Goal: Book appointment/travel/reservation

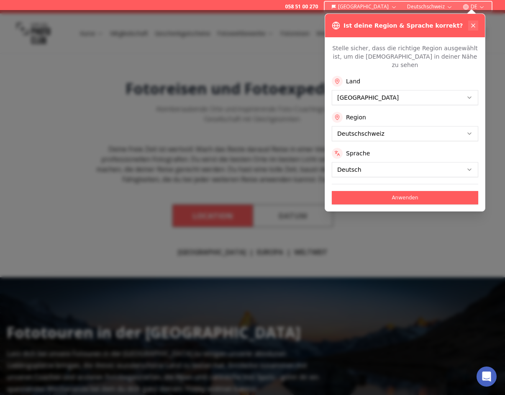
click at [474, 28] on icon at bounding box center [473, 25] width 7 height 7
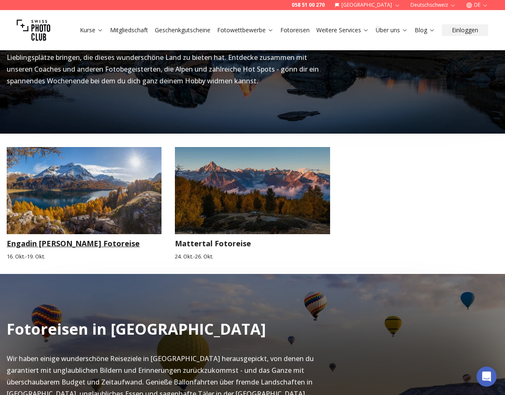
scroll to position [317, 0]
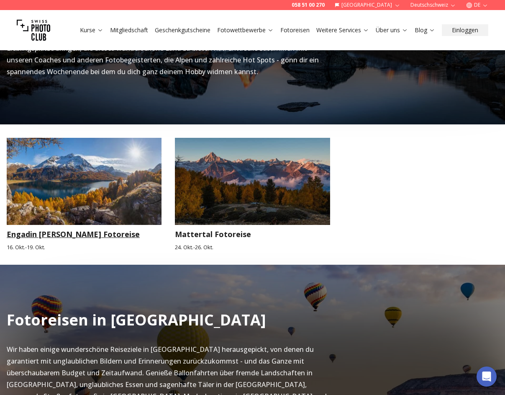
click at [103, 202] on img at bounding box center [84, 181] width 155 height 87
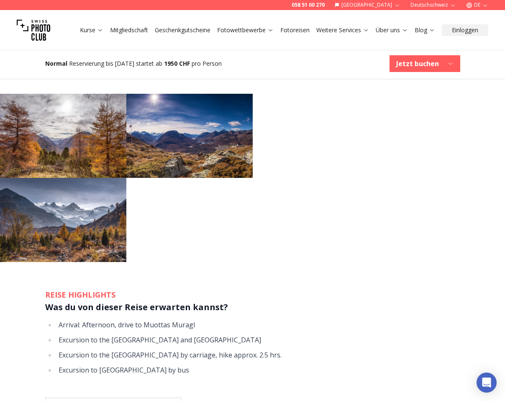
scroll to position [435, 0]
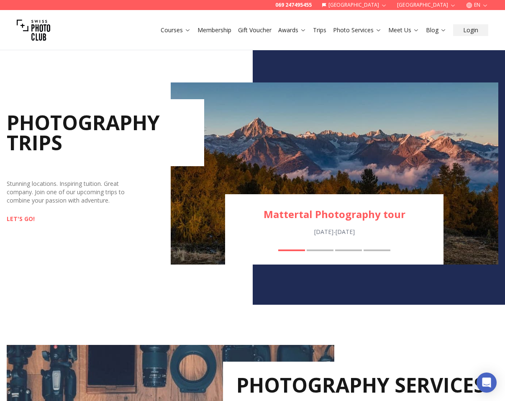
scroll to position [789, 0]
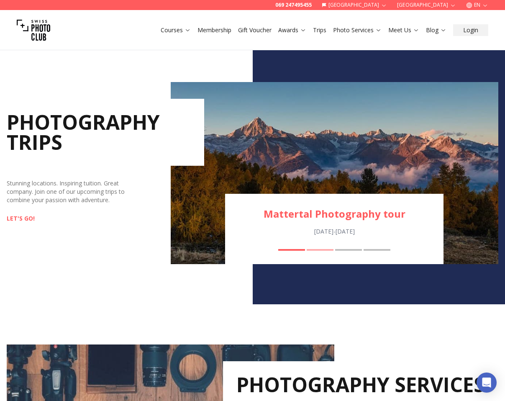
click at [323, 249] on button "Engadin Autumn Photography Trip" at bounding box center [320, 250] width 27 height 2
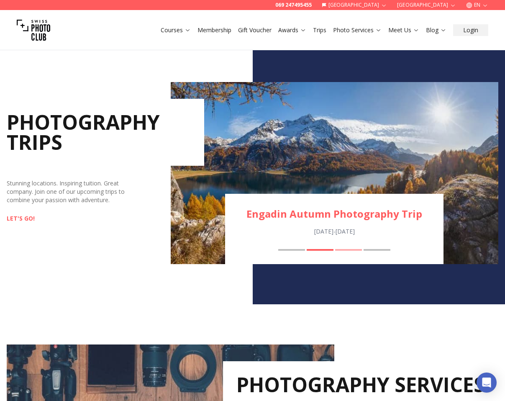
click at [348, 250] on button "Lofoten Photography Trip" at bounding box center [348, 250] width 27 height 2
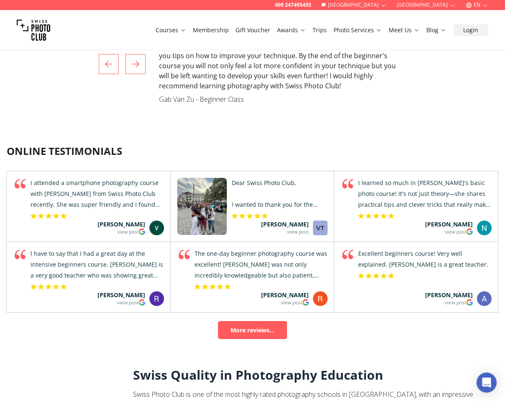
scroll to position [2274, 0]
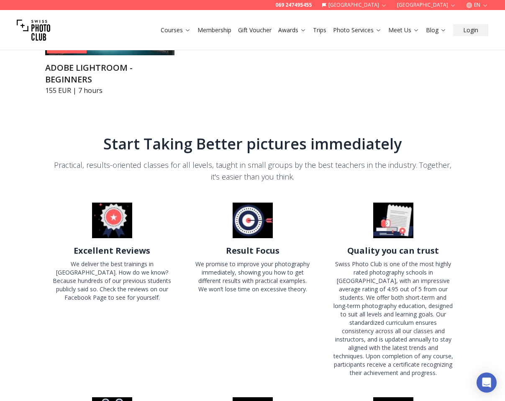
scroll to position [1326, 0]
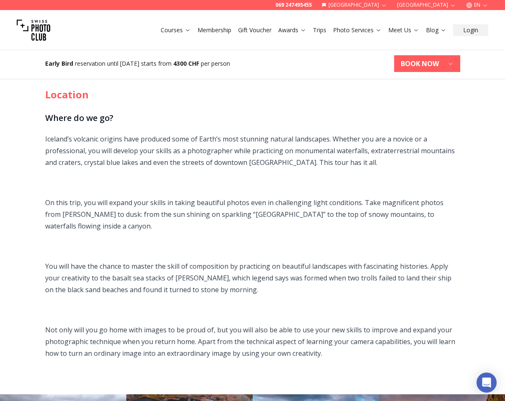
scroll to position [823, 0]
